Goal: Information Seeking & Learning: Learn about a topic

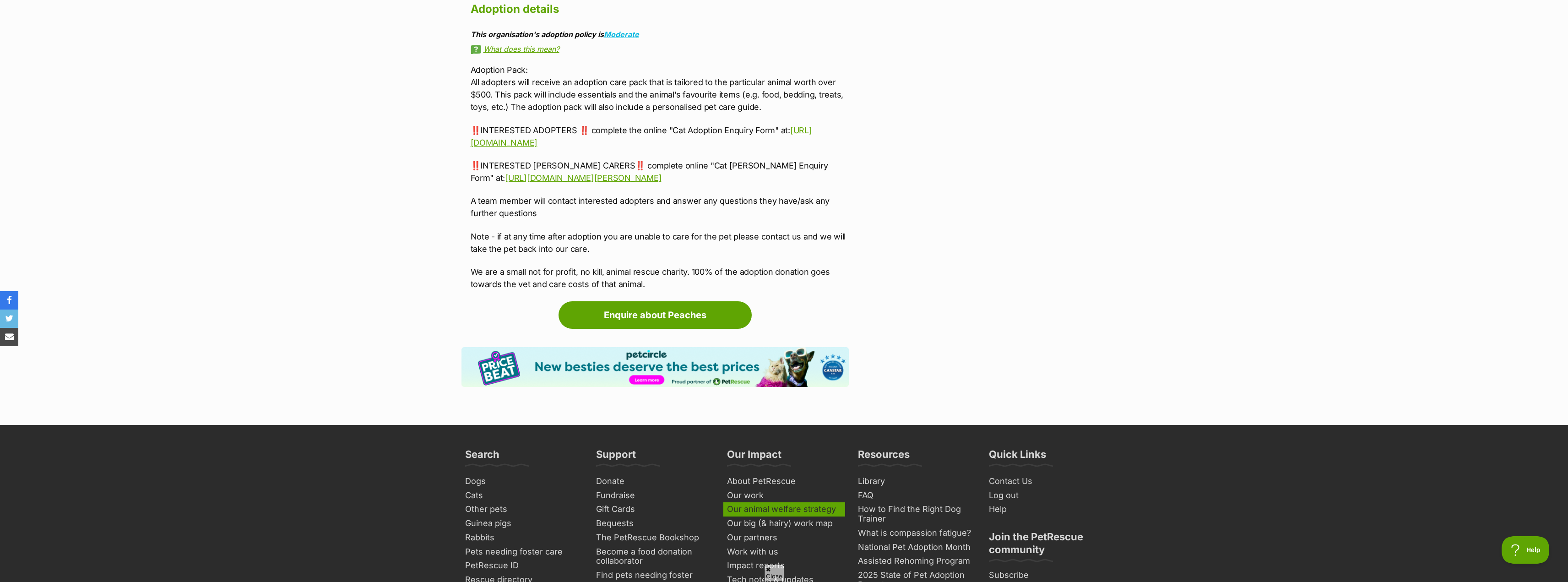
scroll to position [2243, 0]
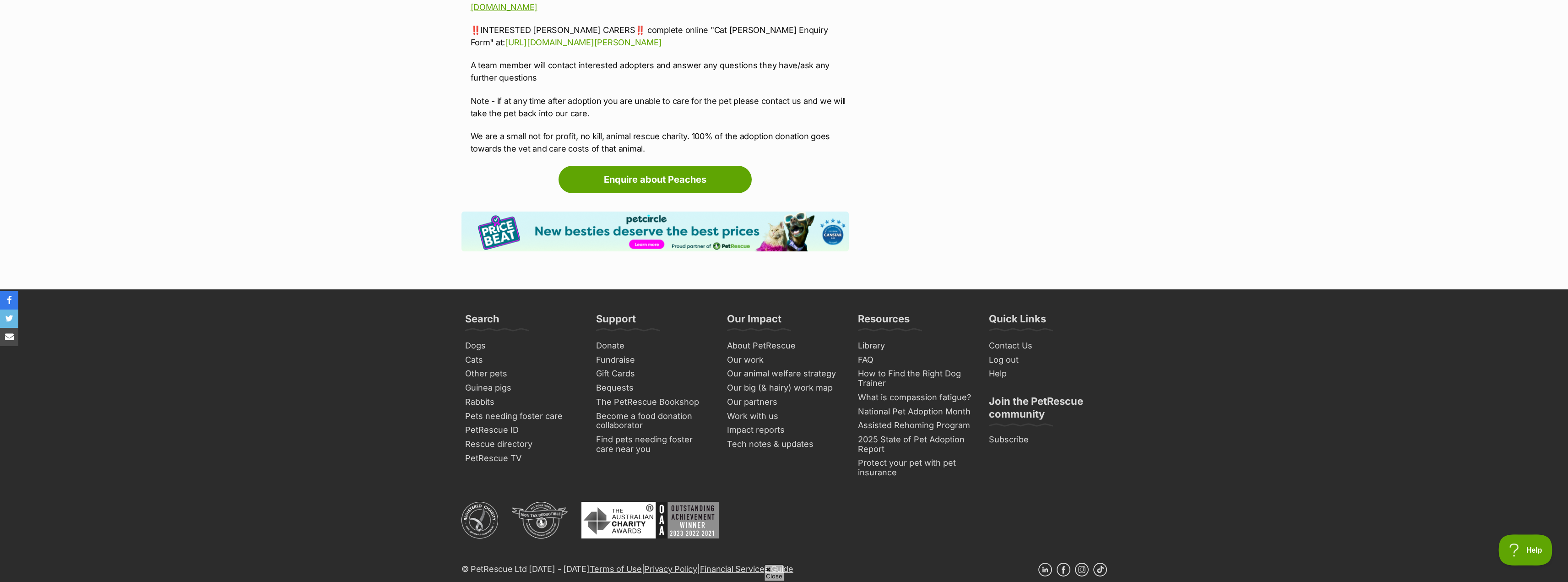
click at [1510, 542] on button "Help" at bounding box center [1522, 548] width 48 height 28
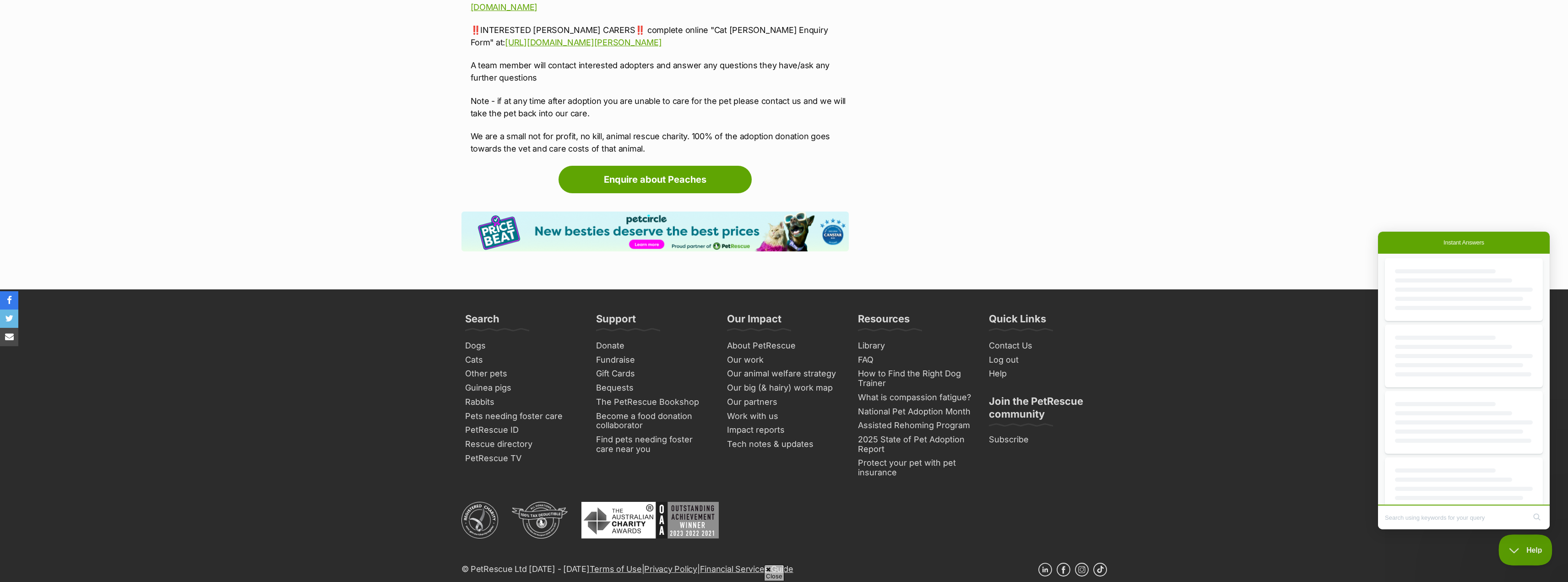
scroll to position [0, 0]
click at [1467, 514] on input "Search Doc articles" at bounding box center [1455, 517] width 141 height 19
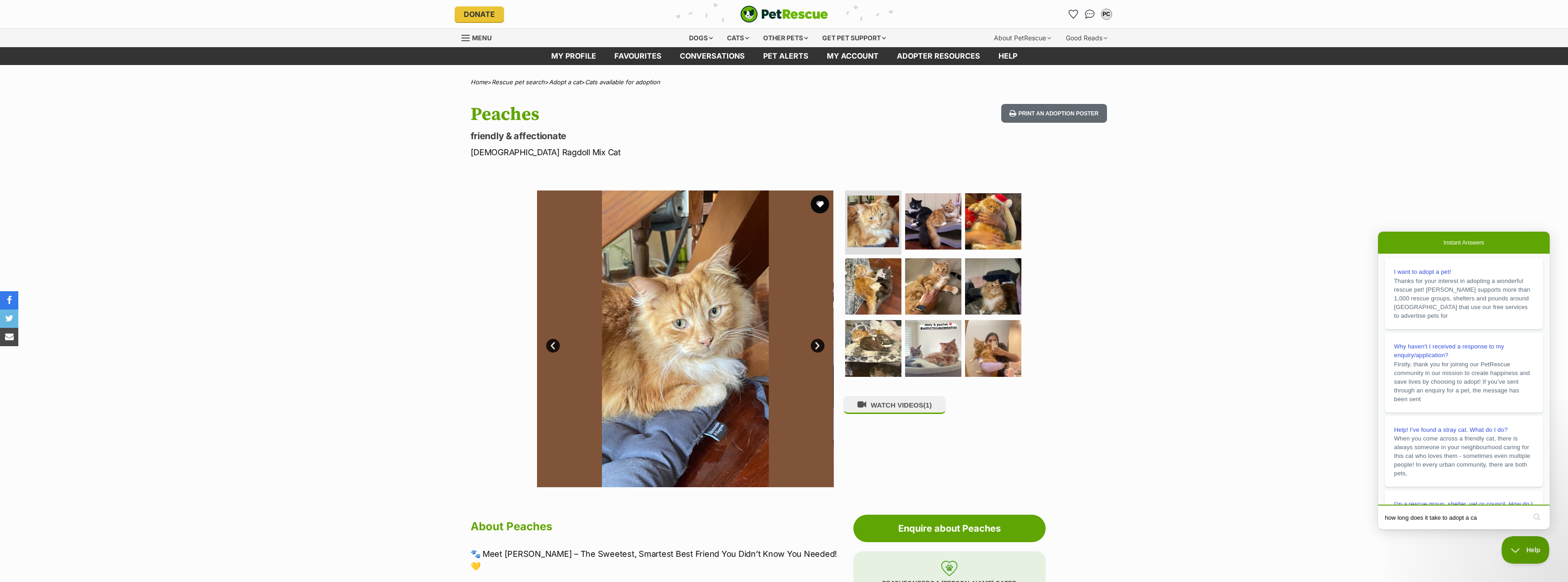
type input "how long does it take to adopt a cat"
click button "search" at bounding box center [1537, 517] width 15 height 15
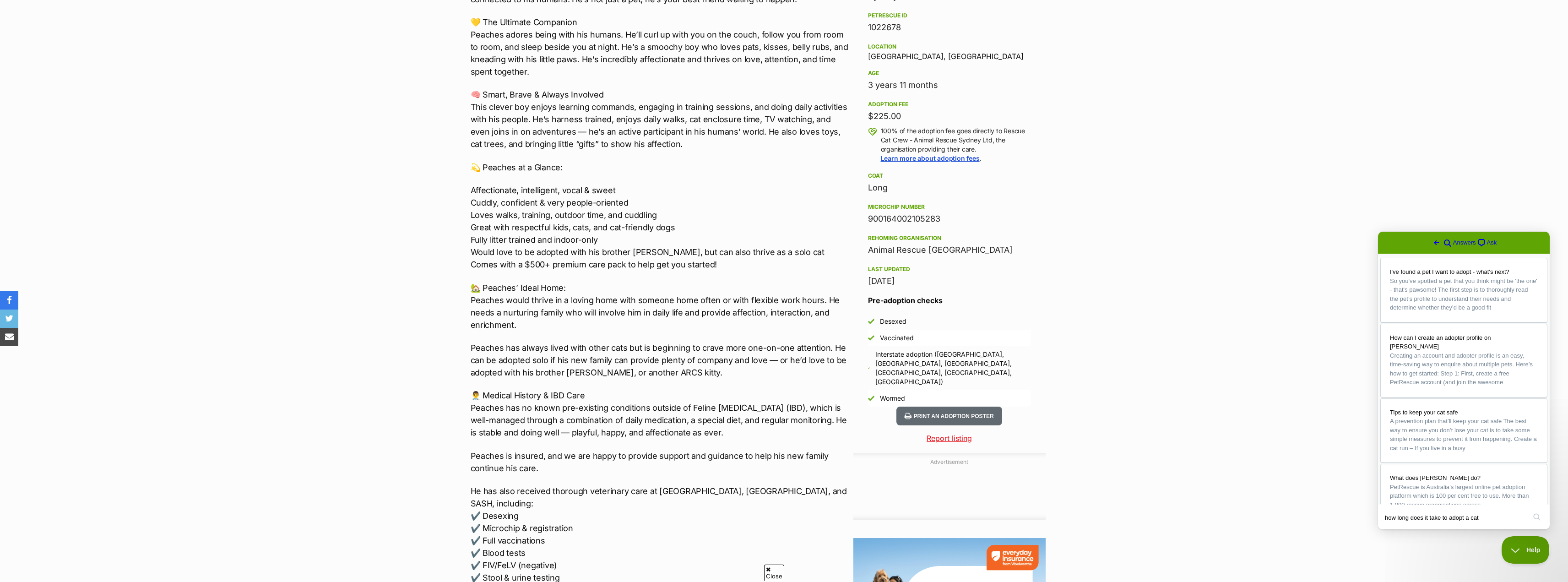
scroll to position [778, 0]
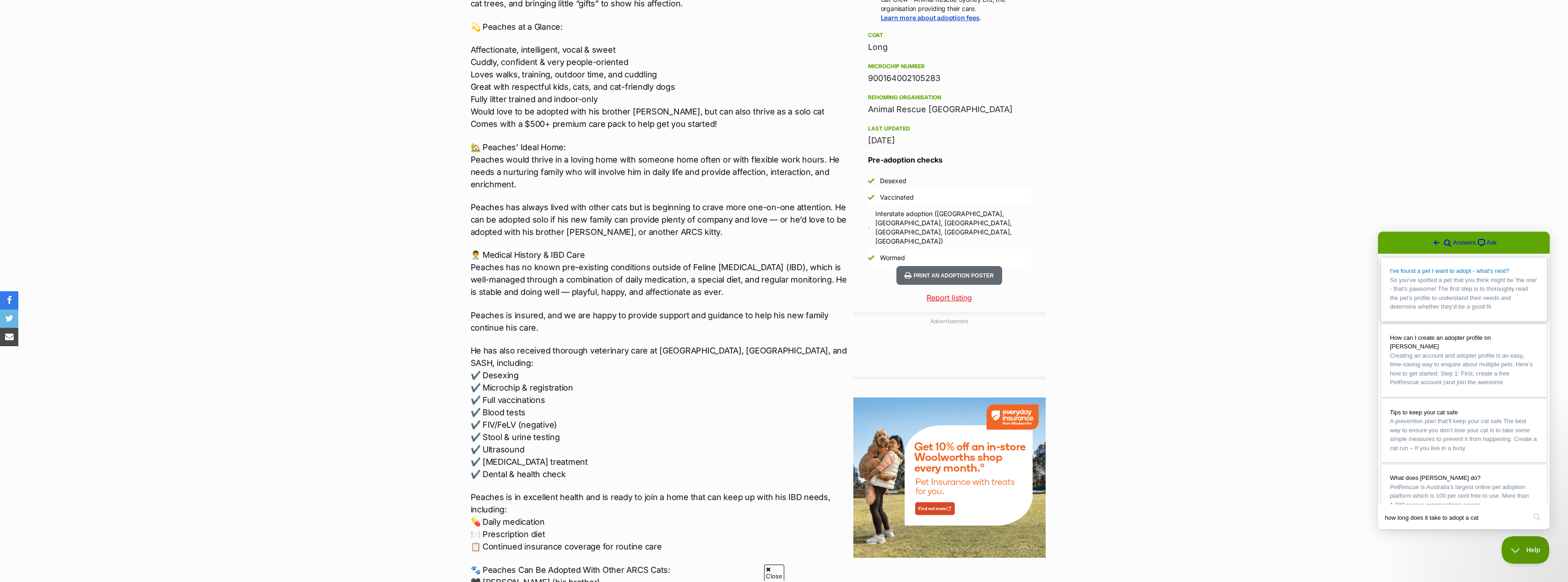
click at [1458, 300] on span "So you've spotted a pet that you think might be 'the one' - that's pawsome! The…" at bounding box center [1463, 293] width 147 height 34
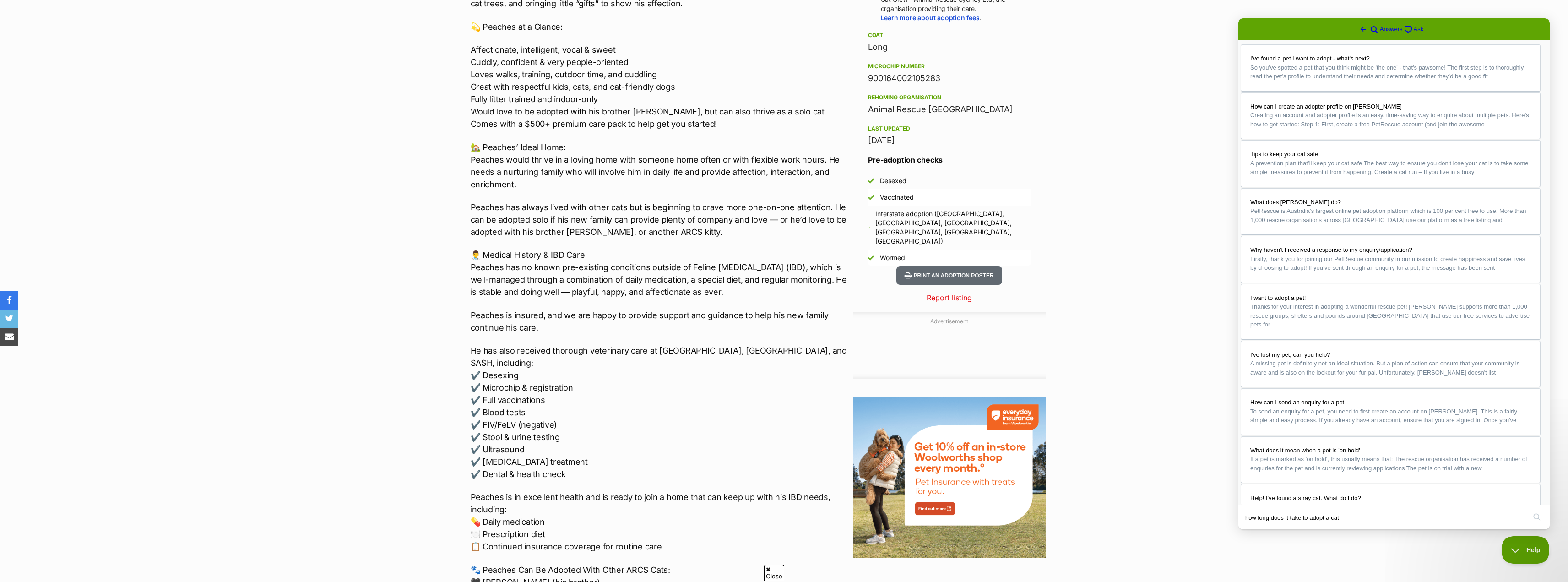
scroll to position [28, 0]
drag, startPoint x: 1292, startPoint y: 384, endPoint x: 1401, endPoint y: 384, distance: 109.0
click at [1255, 529] on button "Close" at bounding box center [1247, 535] width 16 height 12
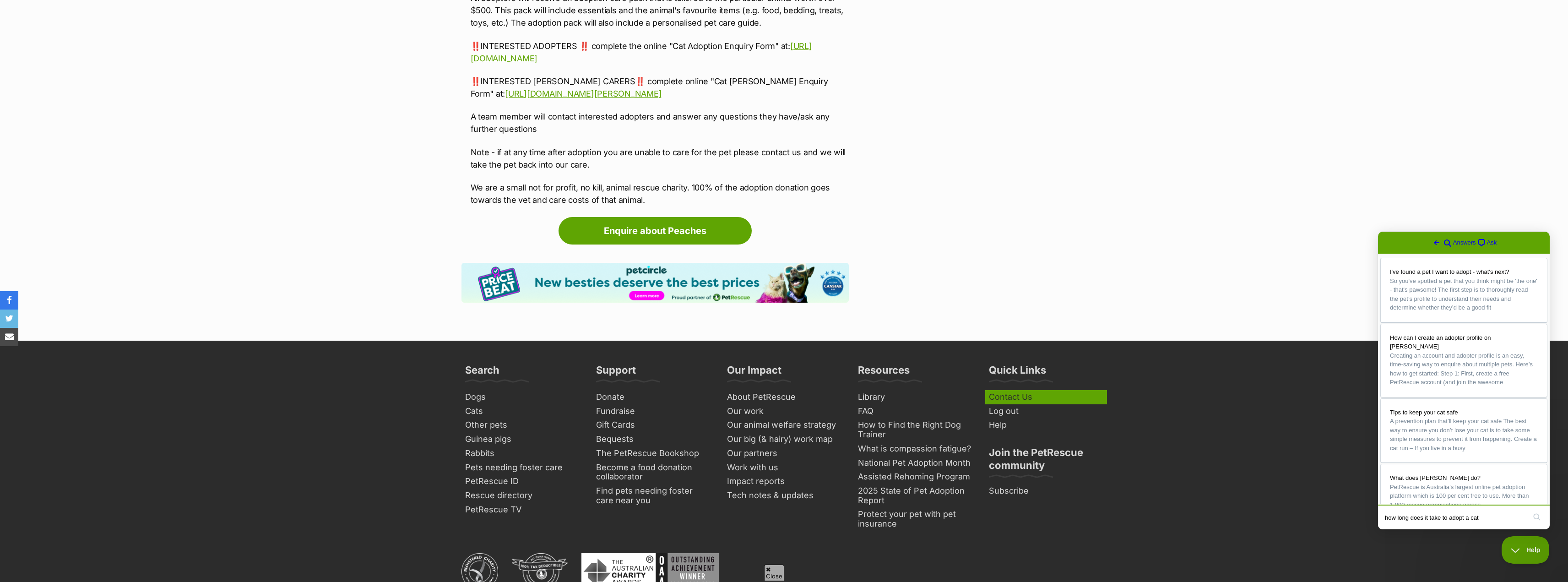
scroll to position [2197, 0]
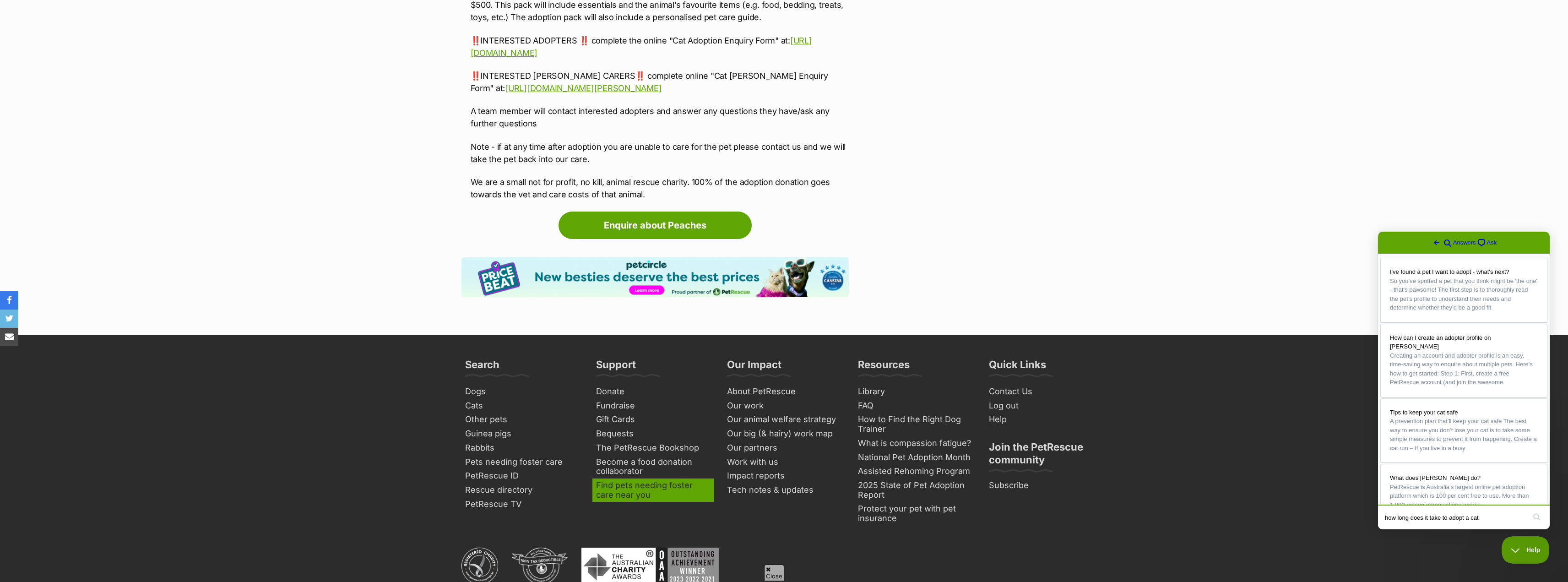
click at [682, 478] on link "Find pets needing foster care near you" at bounding box center [653, 490] width 122 height 23
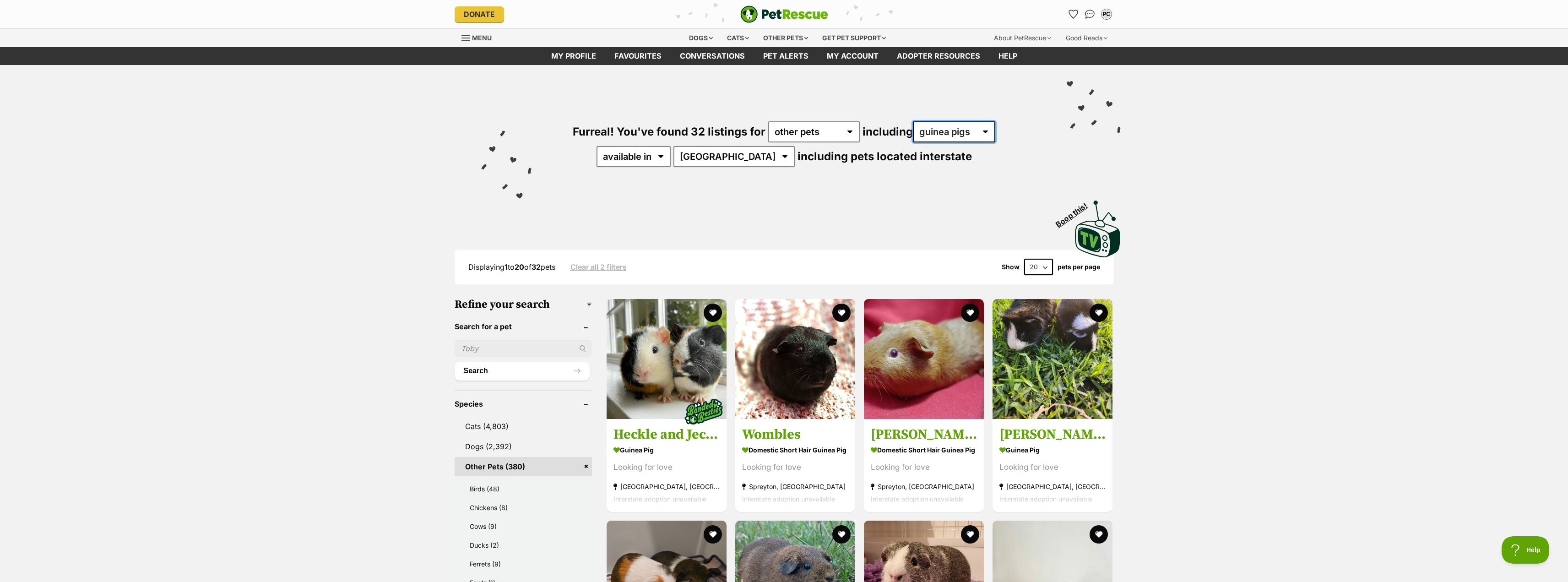
click at [973, 129] on select "all other pets Birds Chickens Cows Ducks Ferrets Fowls Goats Guinea Pigs Horses…" at bounding box center [954, 132] width 82 height 21
select select "Cows"
click at [913, 122] on select "all other pets Birds Chickens Cows Ducks Ferrets Fowls Goats Guinea Pigs Horses…" at bounding box center [954, 132] width 82 height 21
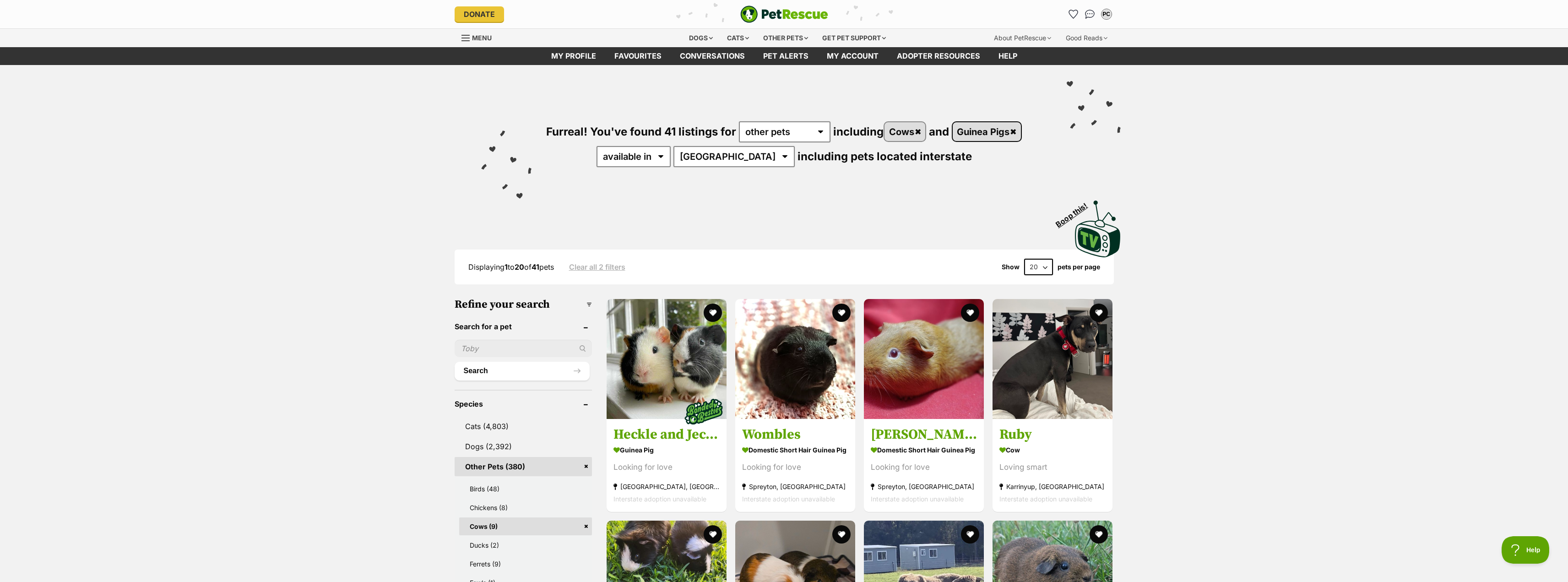
click at [1016, 130] on link "Guinea Pigs" at bounding box center [987, 131] width 68 height 18
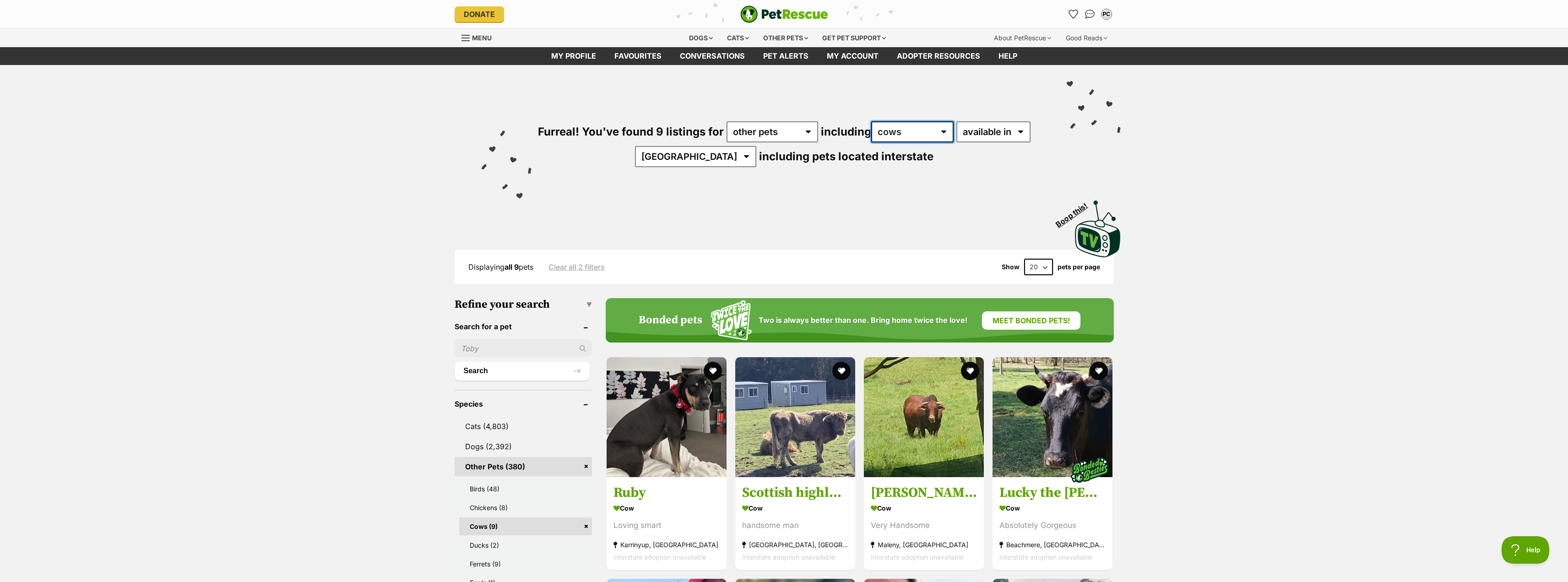
click at [952, 133] on select "all other pets Birds Chickens Cows Ducks Ferrets Fowls Goats Guinea Pigs Horses…" at bounding box center [913, 132] width 82 height 21
select select "Rabbits"
click at [909, 122] on select "all other pets Birds Chickens Cows Ducks Ferrets Fowls Goats Guinea Pigs Horses…" at bounding box center [913, 132] width 82 height 21
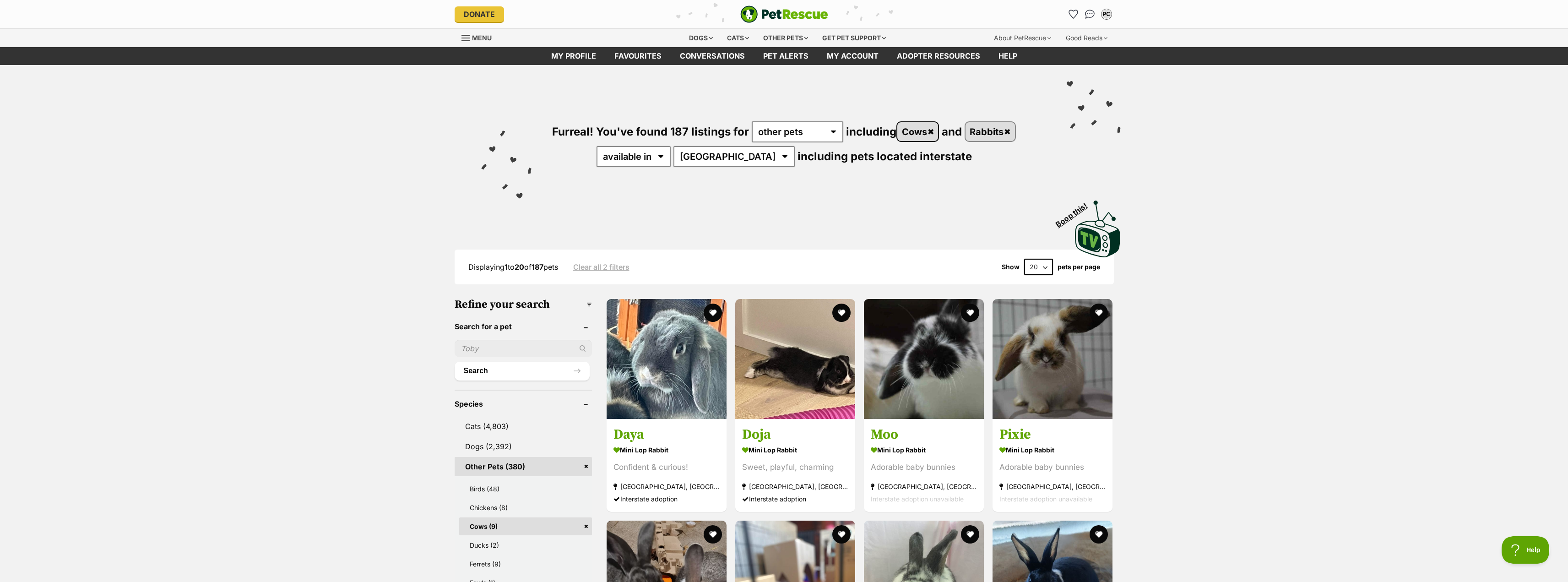
click at [934, 129] on link "Cows" at bounding box center [917, 131] width 41 height 18
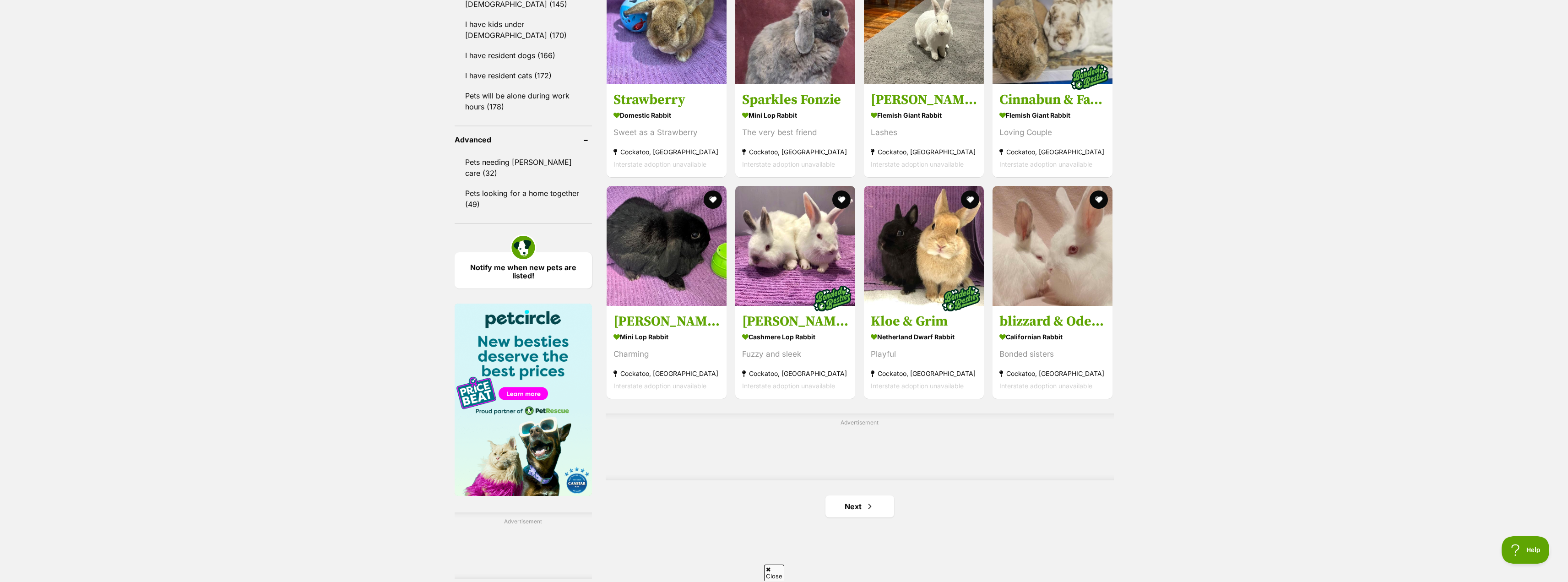
scroll to position [1190, 0]
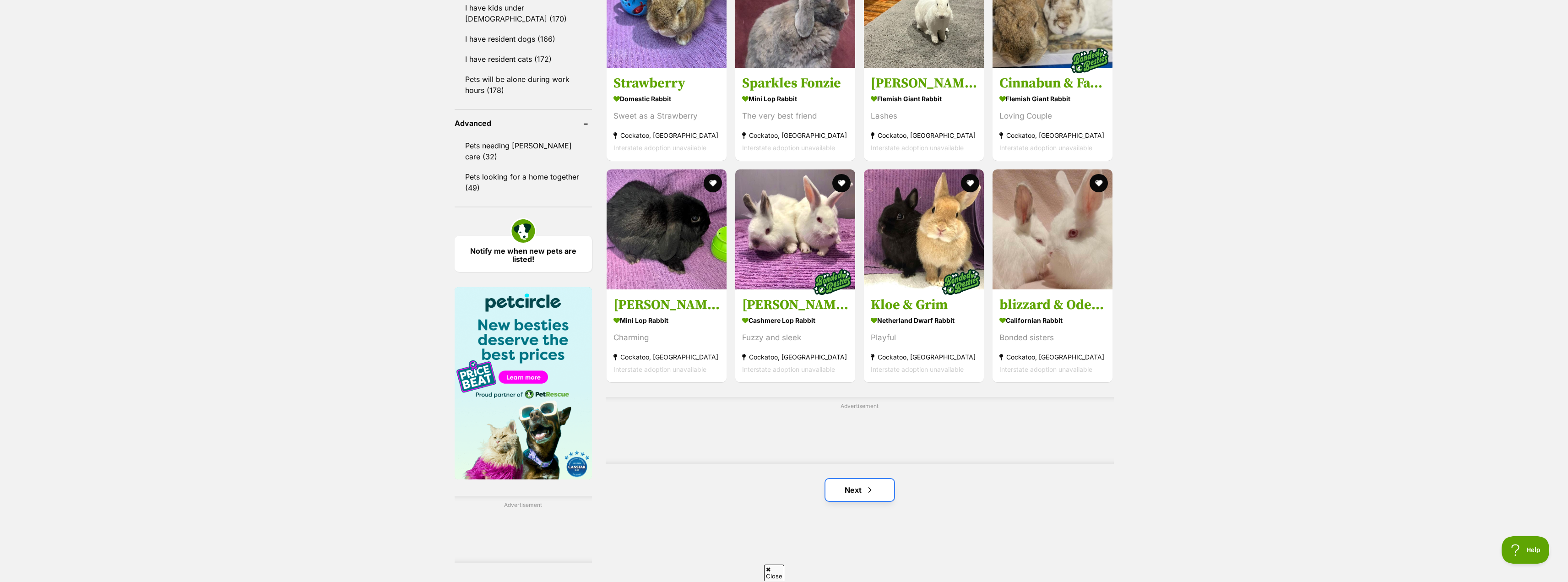
click at [874, 492] on link "Next" at bounding box center [859, 490] width 69 height 22
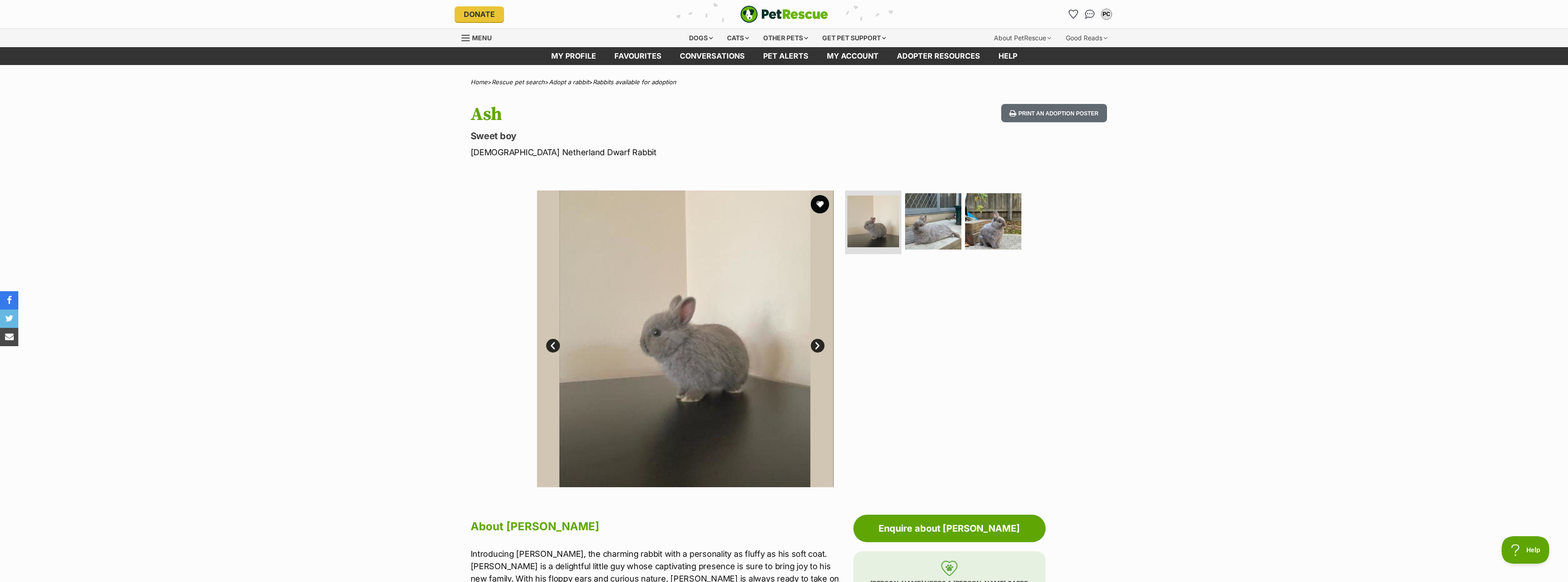
click at [819, 346] on link "Next" at bounding box center [817, 345] width 14 height 14
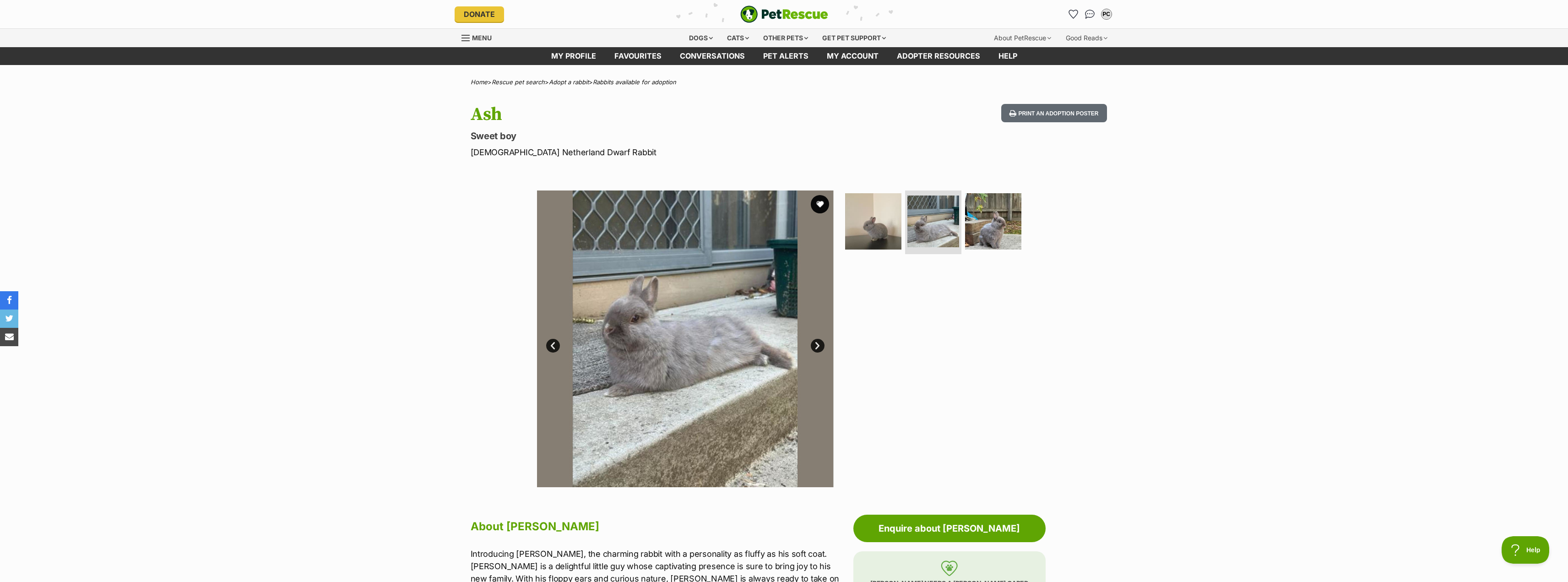
click at [819, 346] on link "Next" at bounding box center [817, 345] width 14 height 14
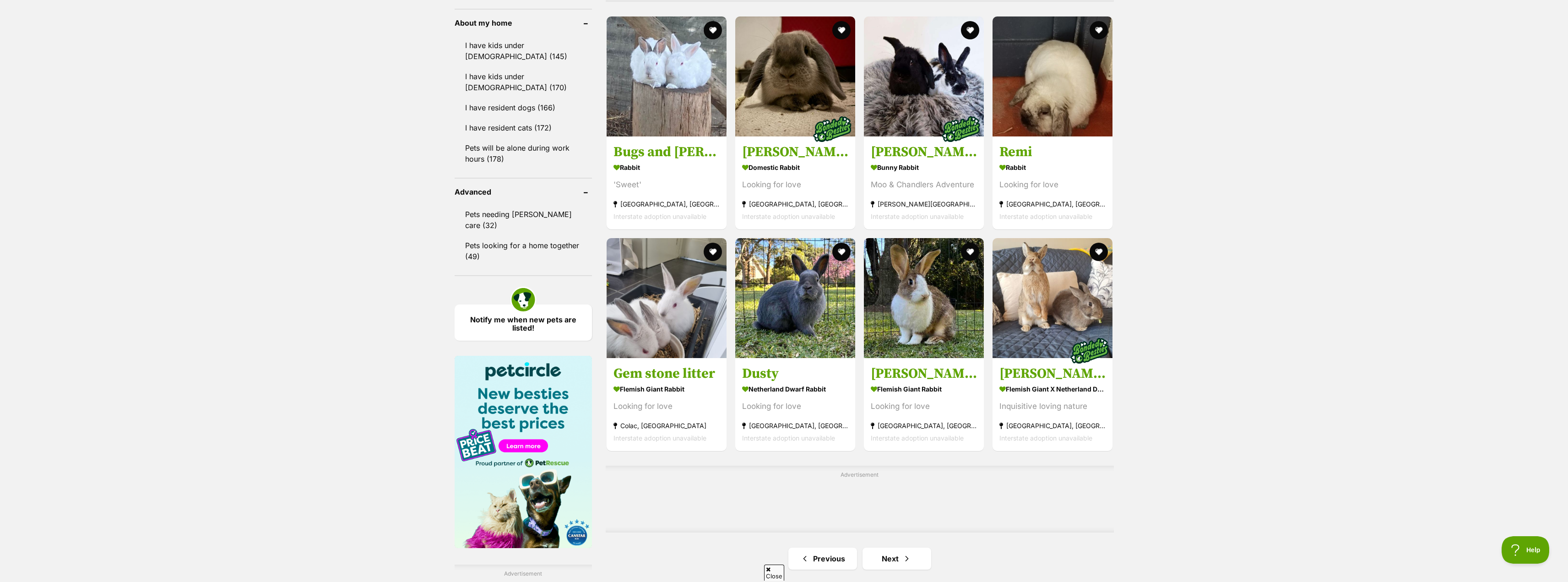
scroll to position [1144, 0]
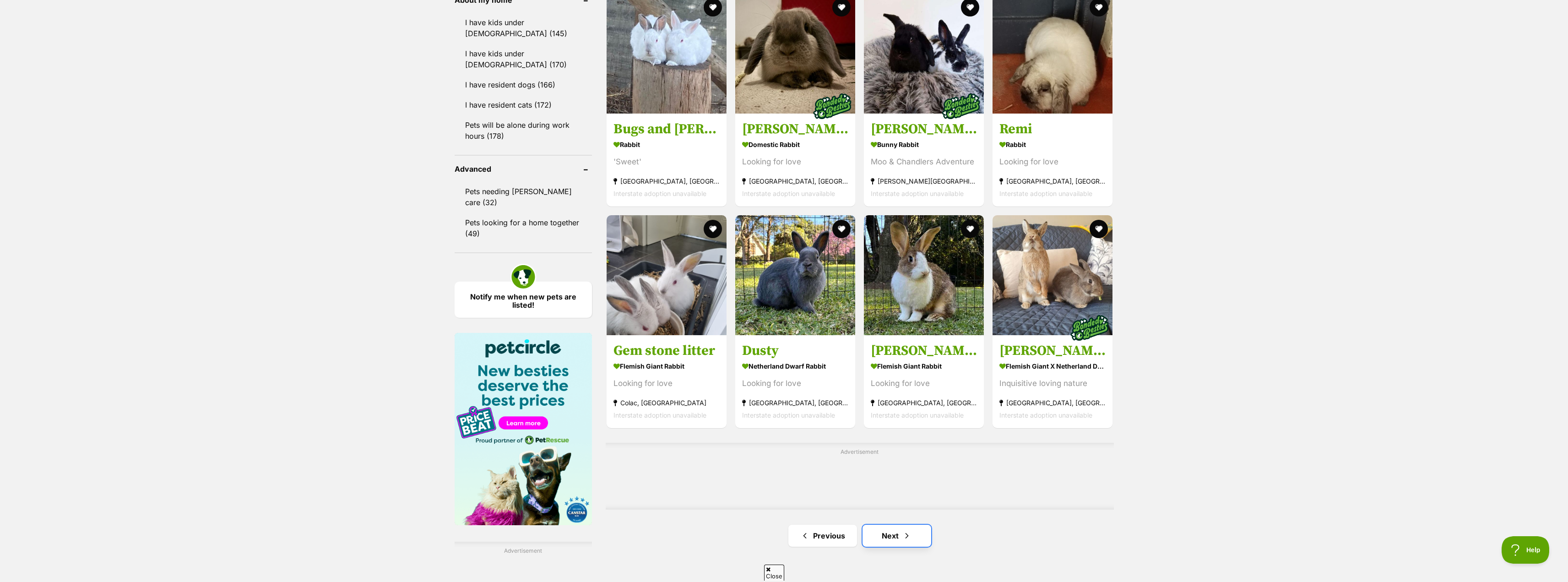
click at [893, 538] on link "Next" at bounding box center [896, 535] width 69 height 22
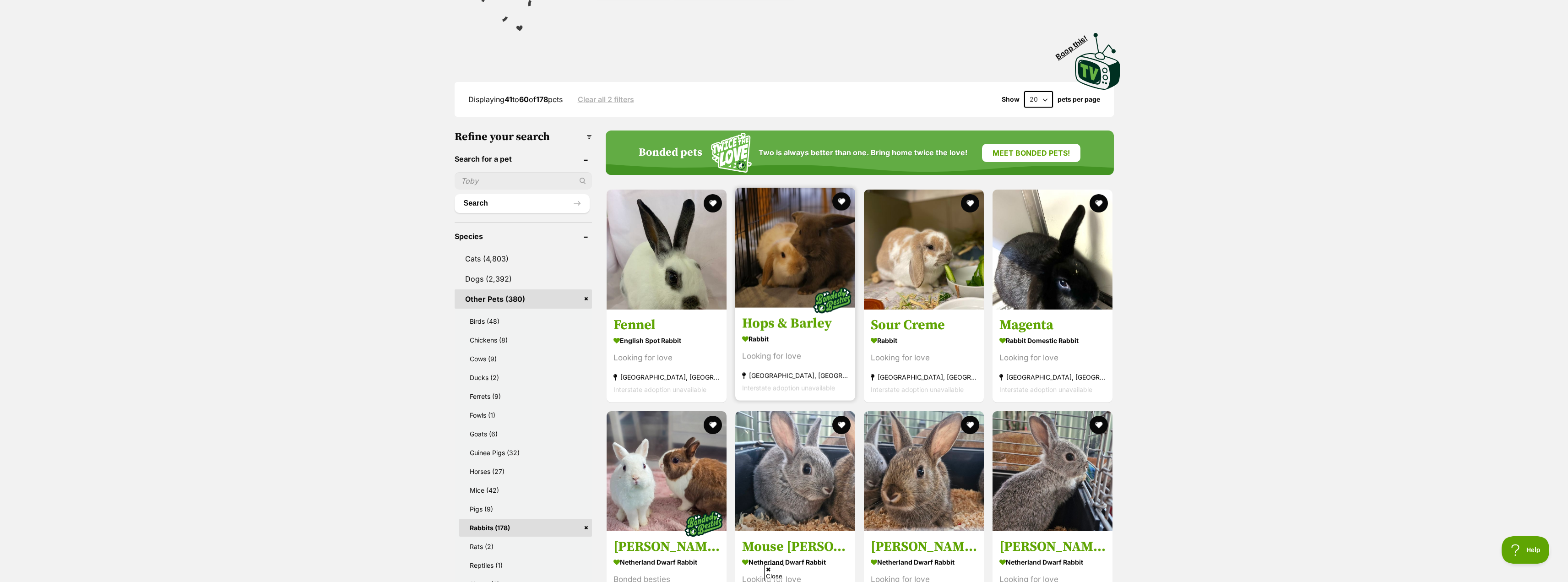
scroll to position [183, 0]
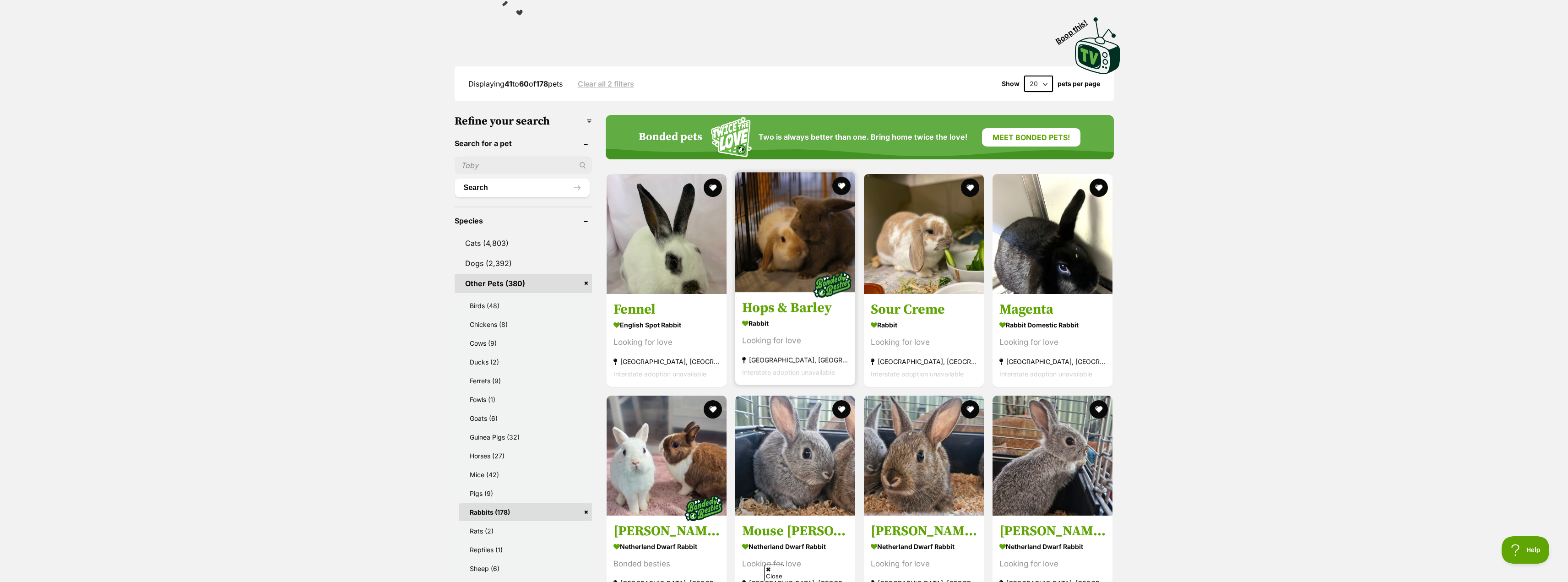
click at [807, 311] on h3 "Hops & Barley" at bounding box center [795, 308] width 106 height 17
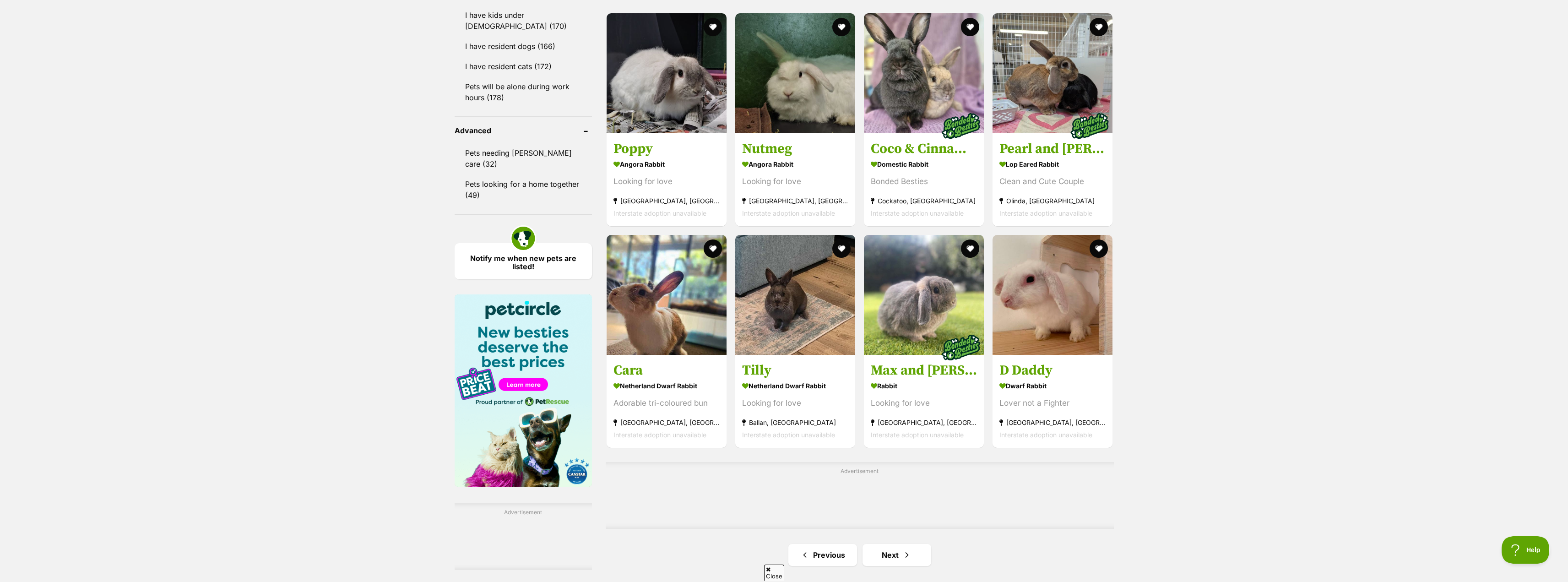
scroll to position [1236, 0]
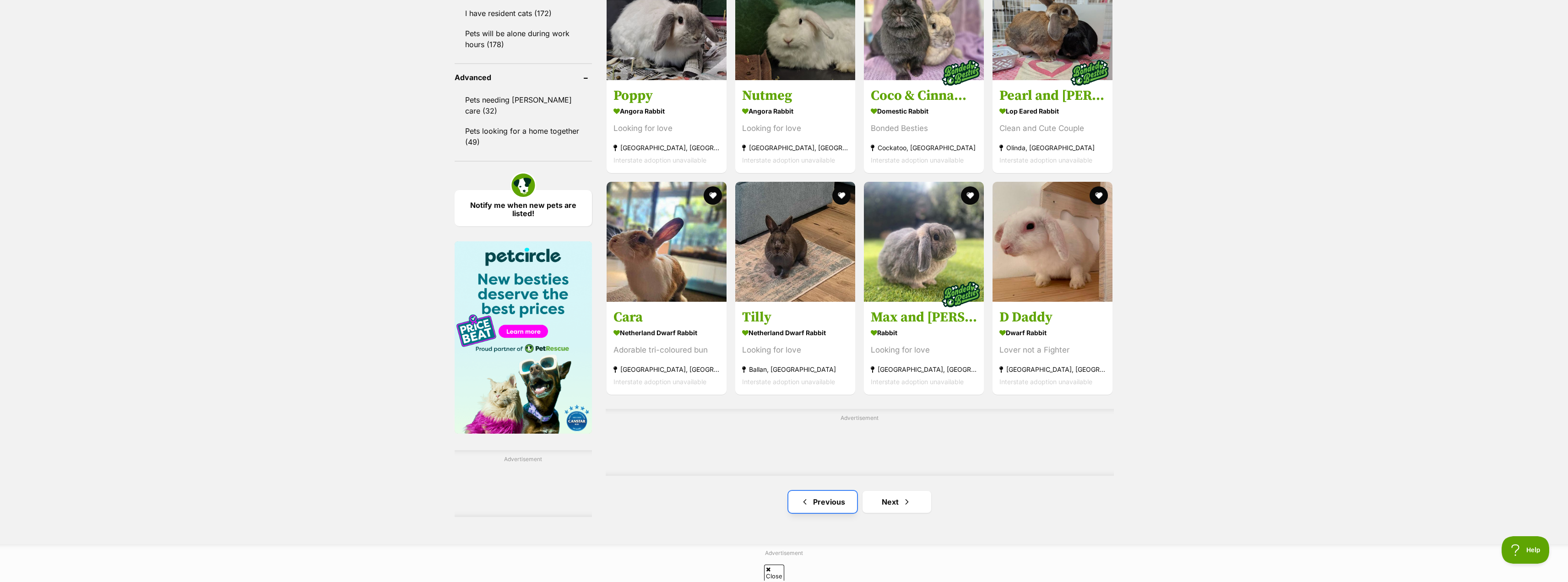
click at [839, 500] on link "Previous" at bounding box center [822, 501] width 69 height 22
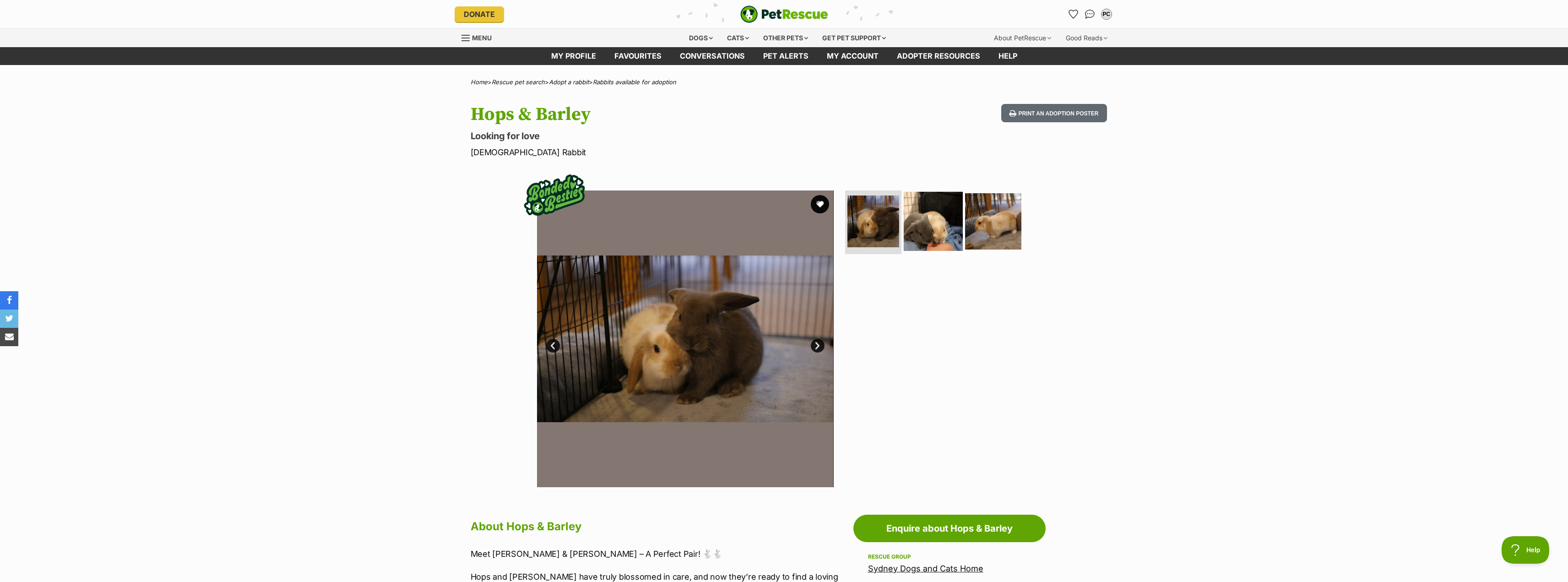
click at [941, 230] on img at bounding box center [933, 220] width 59 height 59
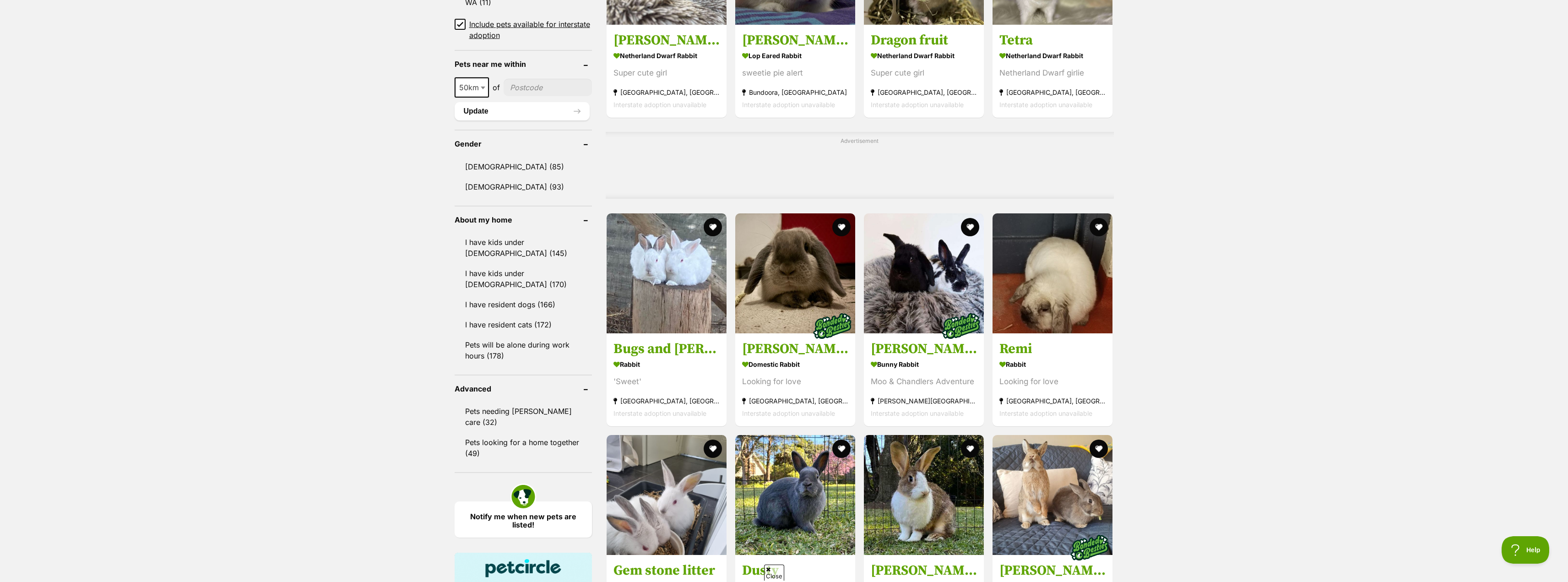
scroll to position [1052, 0]
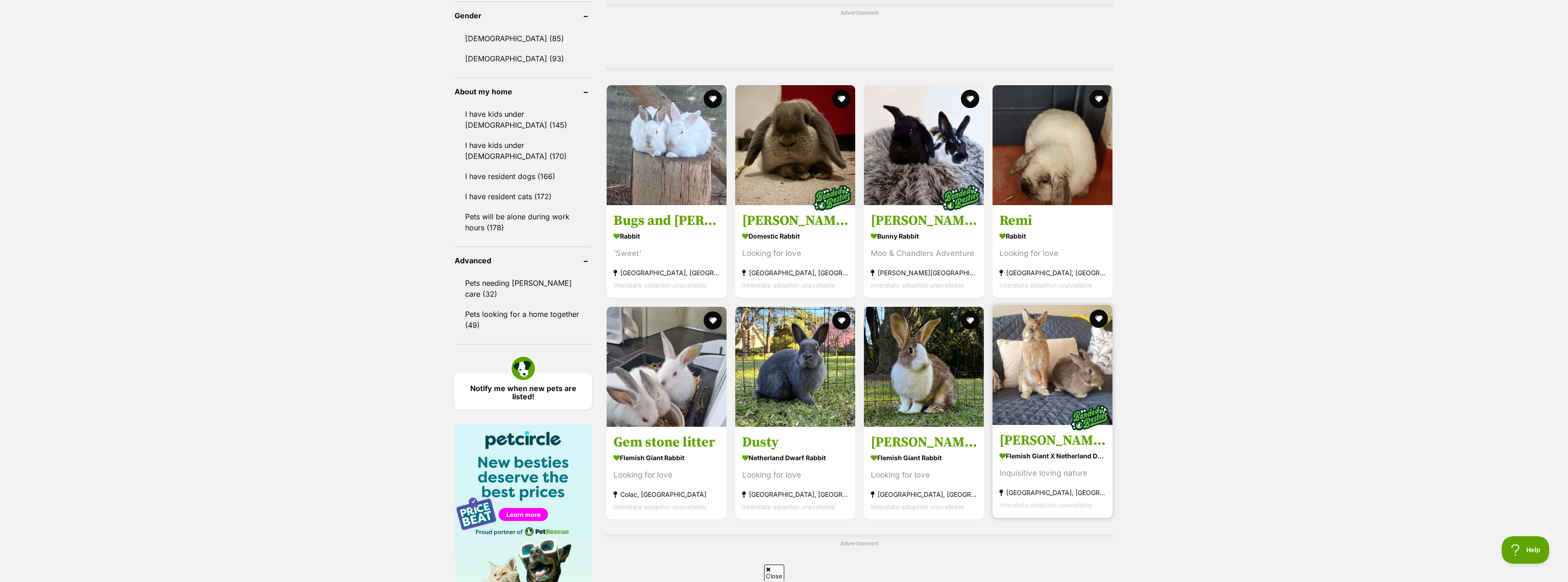
click at [1035, 443] on h3 "Penny & Pebbles (Located in West Melbourne)" at bounding box center [1052, 440] width 106 height 17
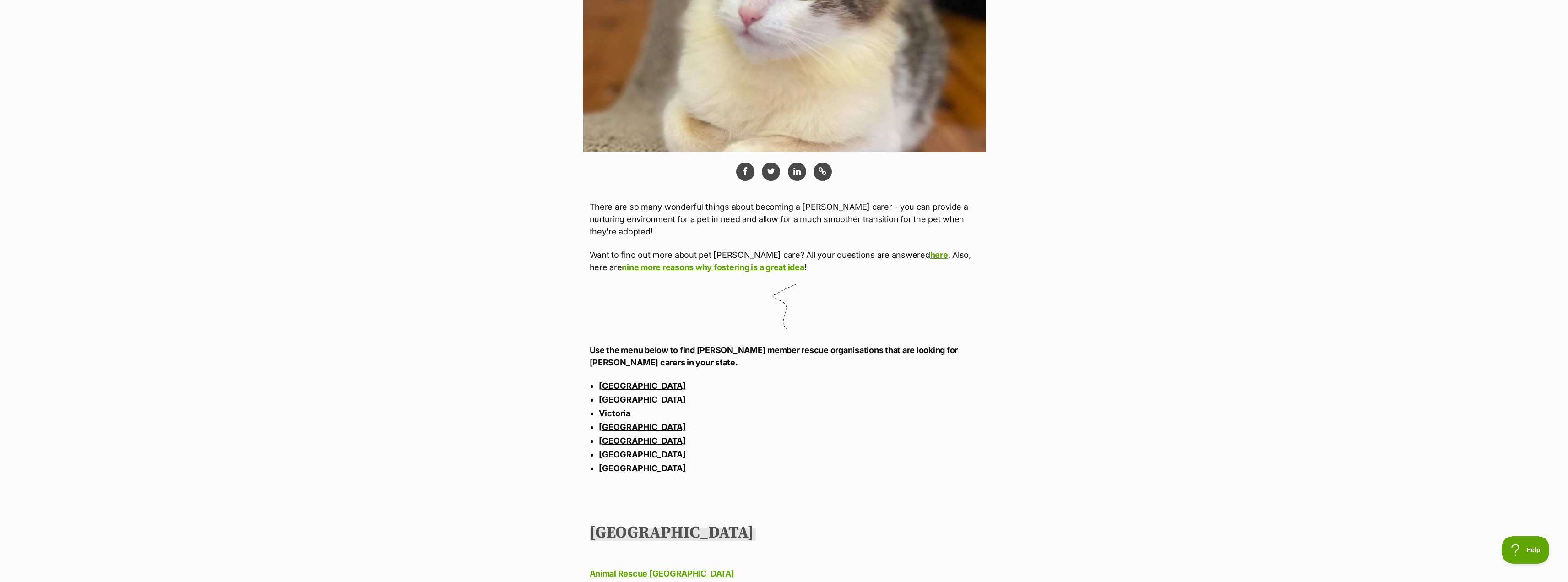
scroll to position [412, 0]
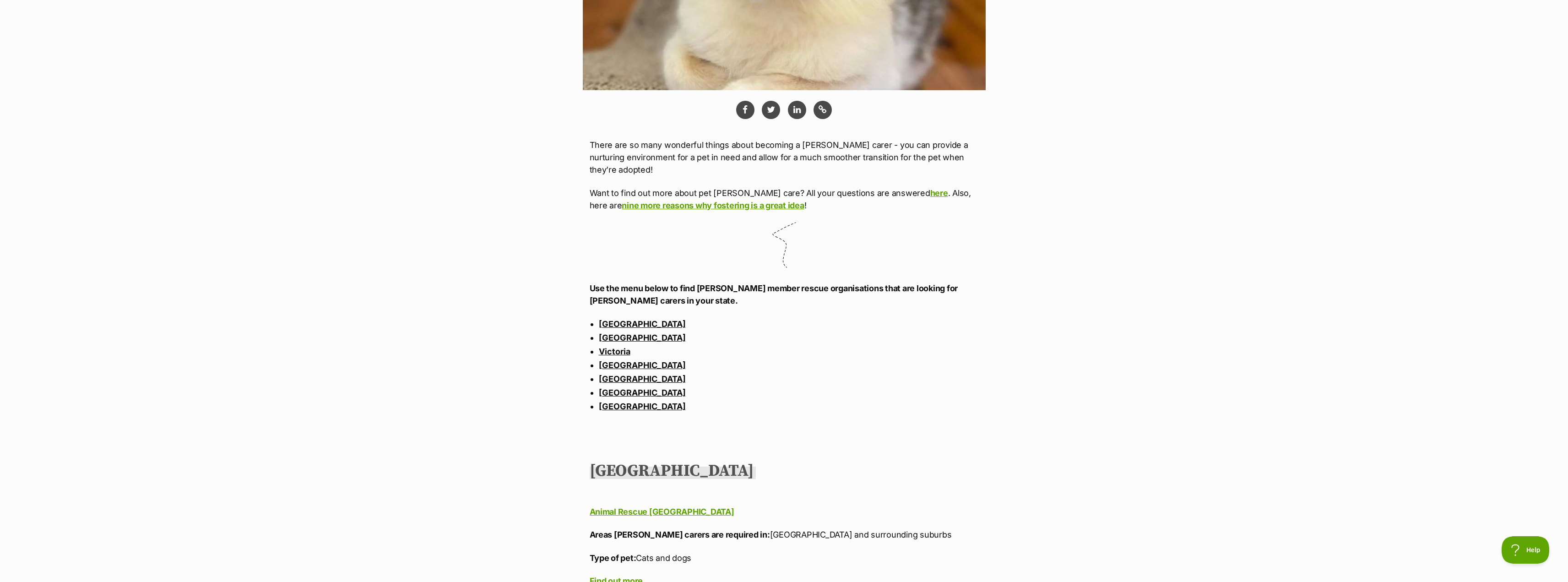
click at [632, 380] on link "South Australia" at bounding box center [642, 379] width 87 height 10
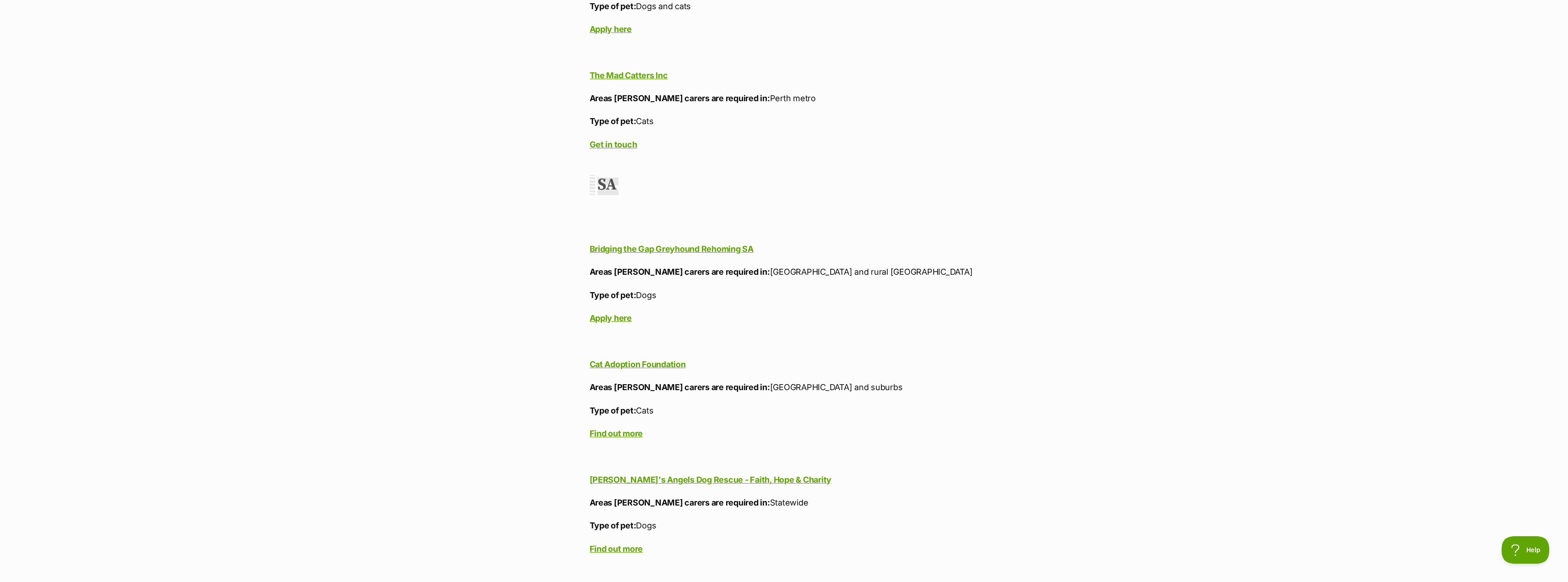
scroll to position [9480, 0]
click at [611, 427] on b "Find out more" at bounding box center [616, 432] width 53 height 10
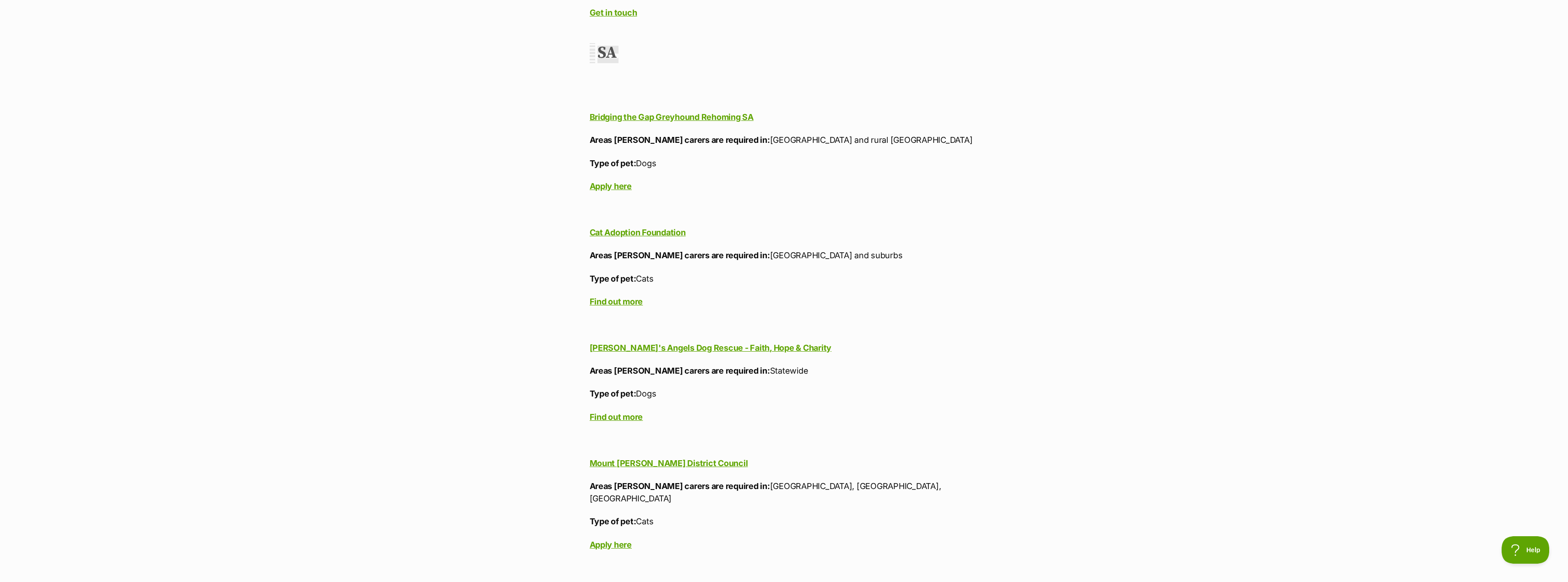
scroll to position [9617, 0]
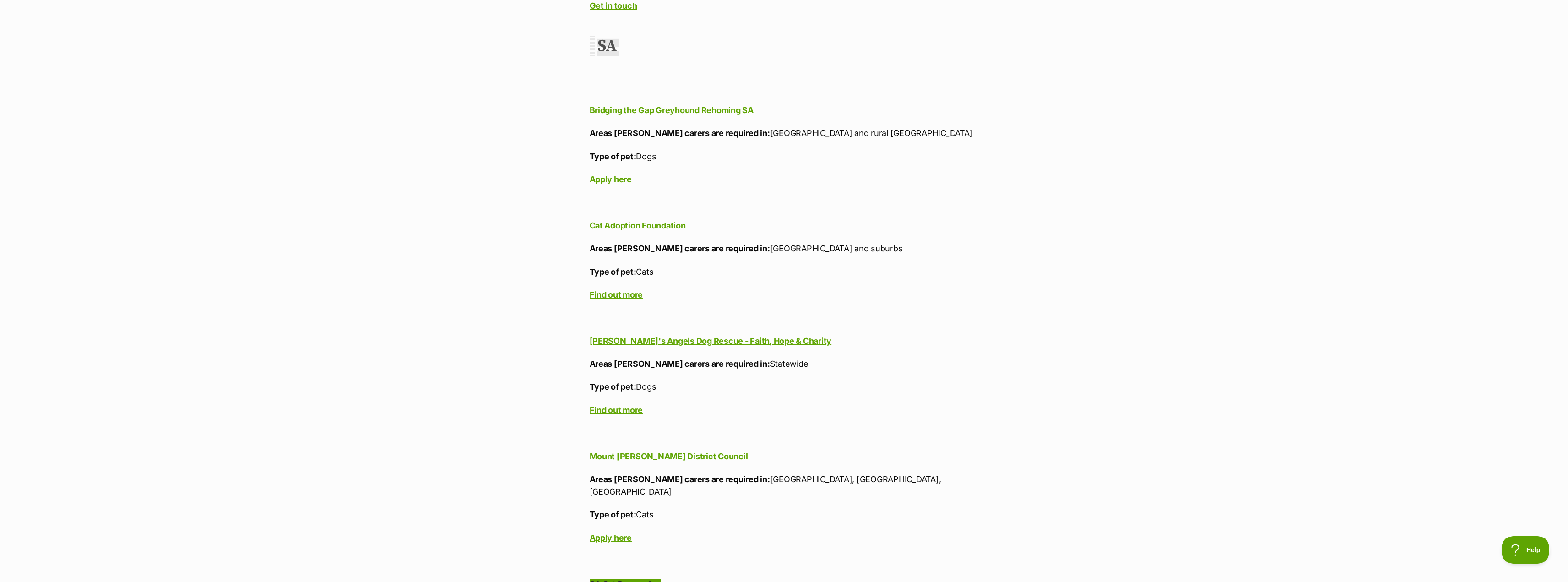
click at [643, 579] on b "SA Cat Rescue Inc" at bounding box center [625, 584] width 71 height 10
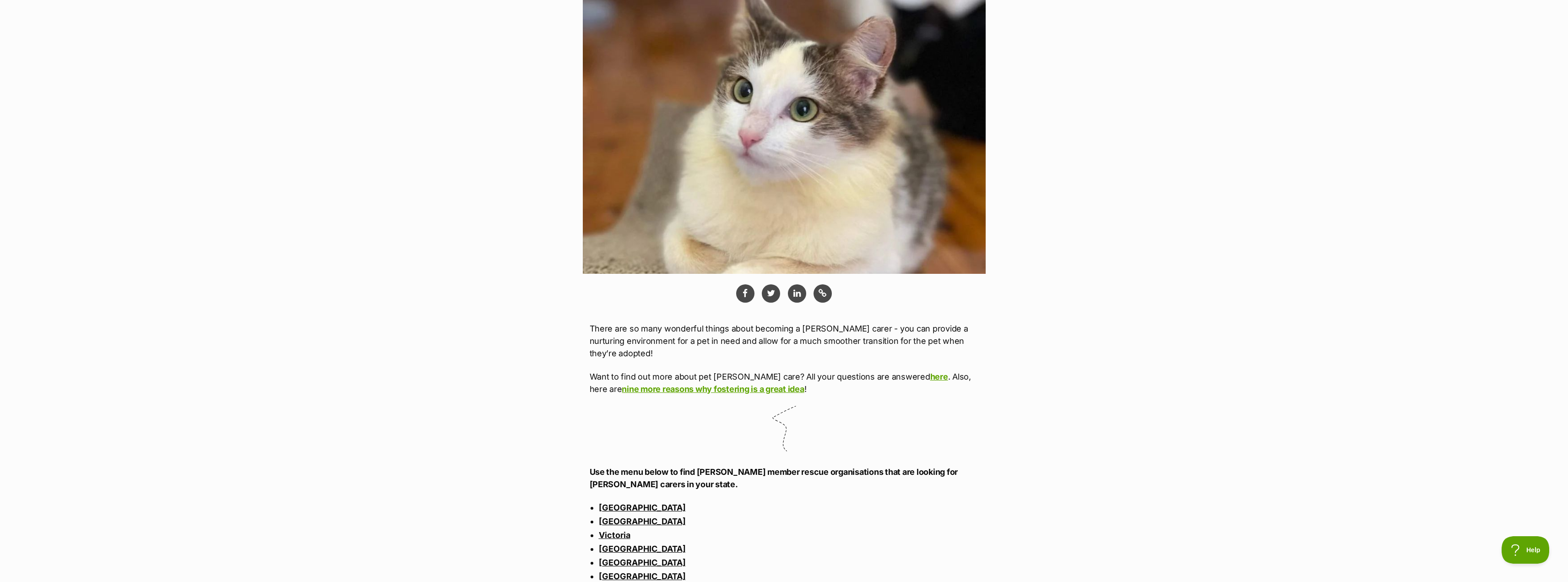
scroll to position [0, 0]
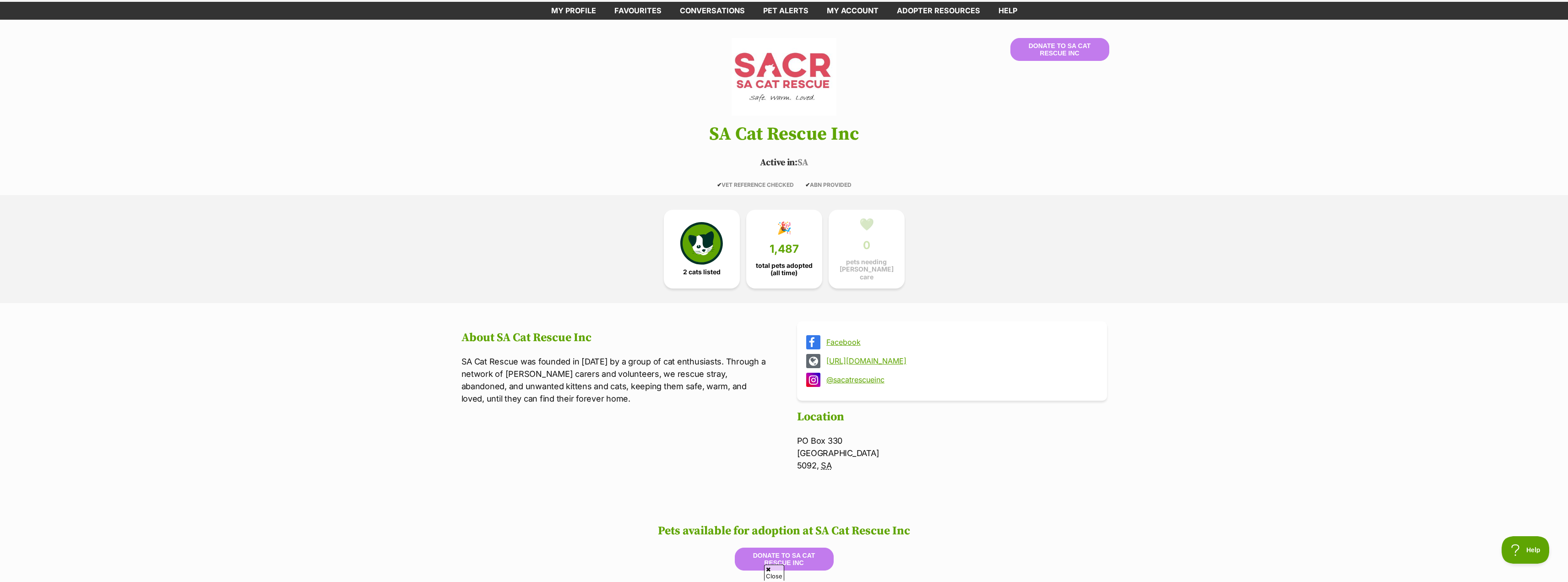
scroll to position [92, 0]
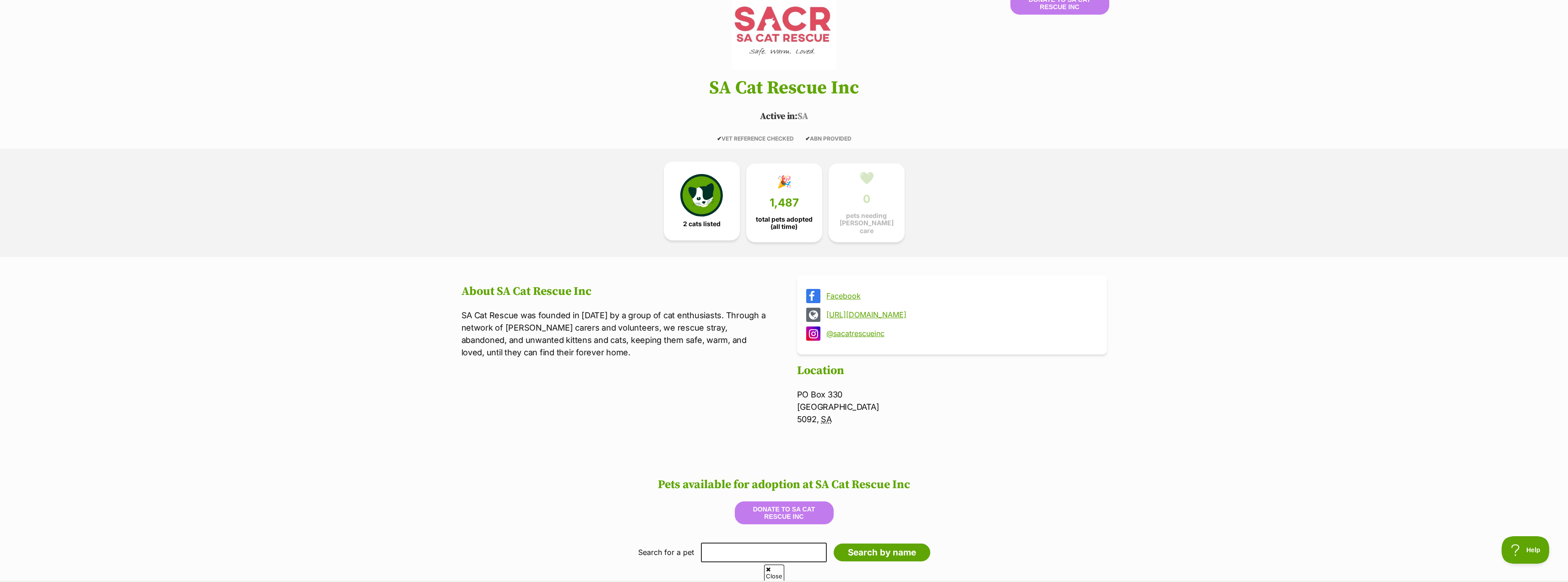
click at [683, 220] on span "2 cats listed" at bounding box center [702, 224] width 38 height 7
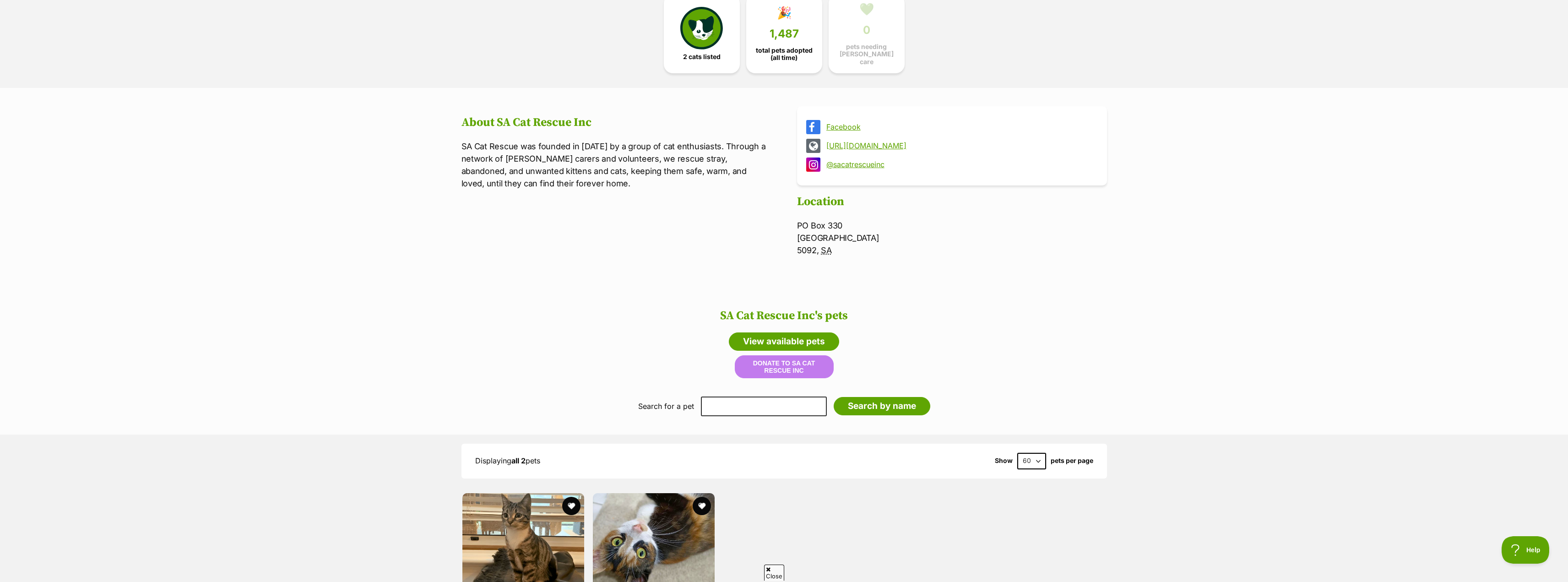
scroll to position [153, 0]
